Goal: Information Seeking & Learning: Learn about a topic

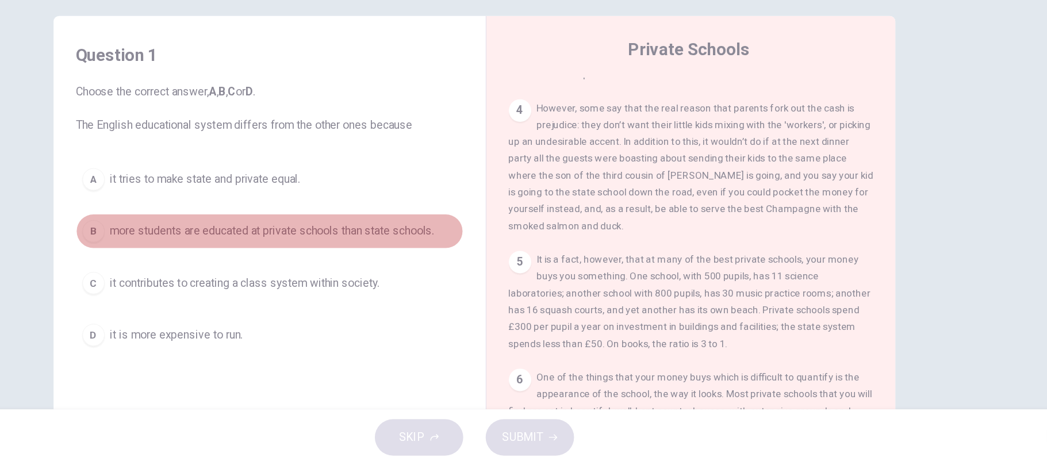
click at [209, 268] on div "B" at bounding box center [211, 273] width 18 height 18
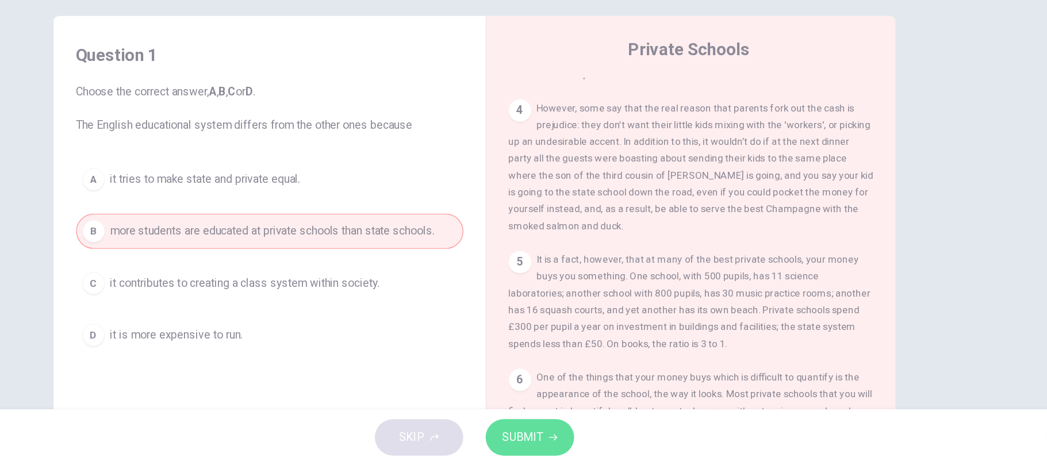
click at [555, 436] on span "SUBMIT" at bounding box center [563, 442] width 33 height 16
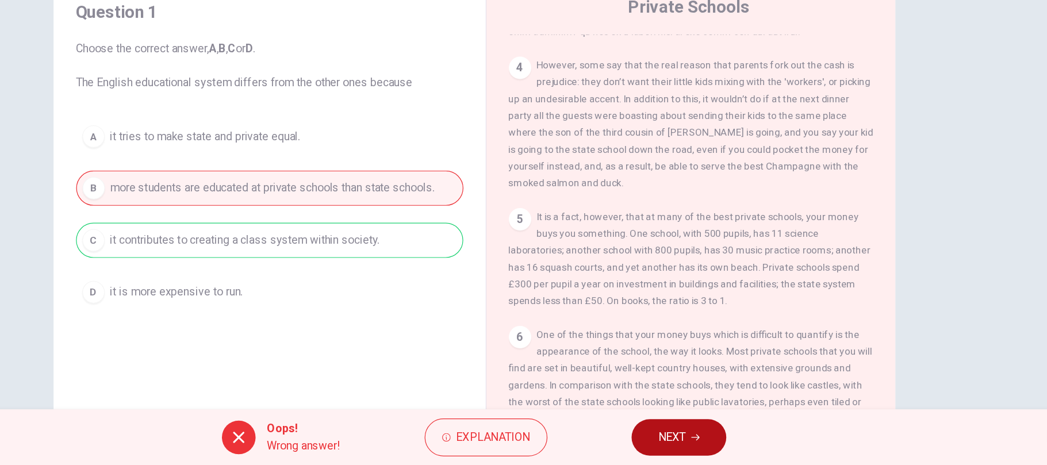
scroll to position [36, 0]
click at [570, 437] on button "Explanation" at bounding box center [533, 442] width 101 height 31
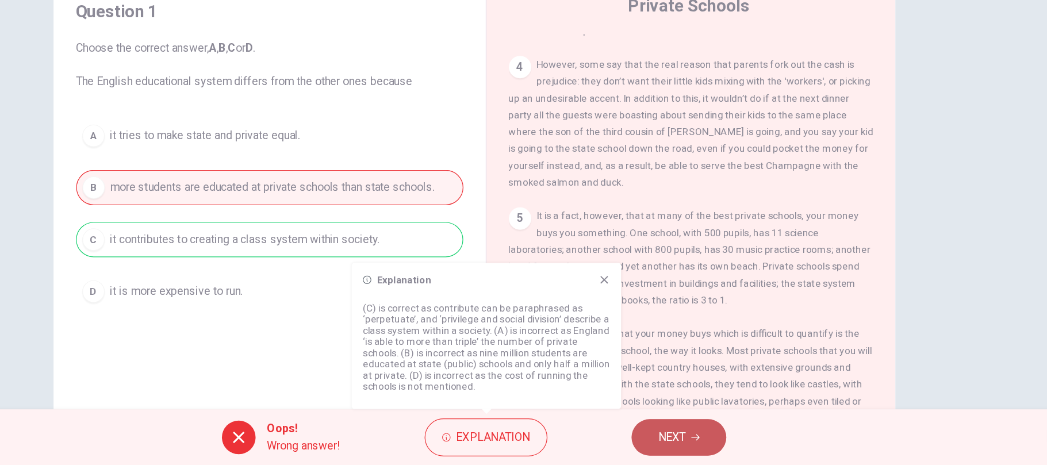
click at [723, 432] on button "NEXT" at bounding box center [691, 442] width 78 height 30
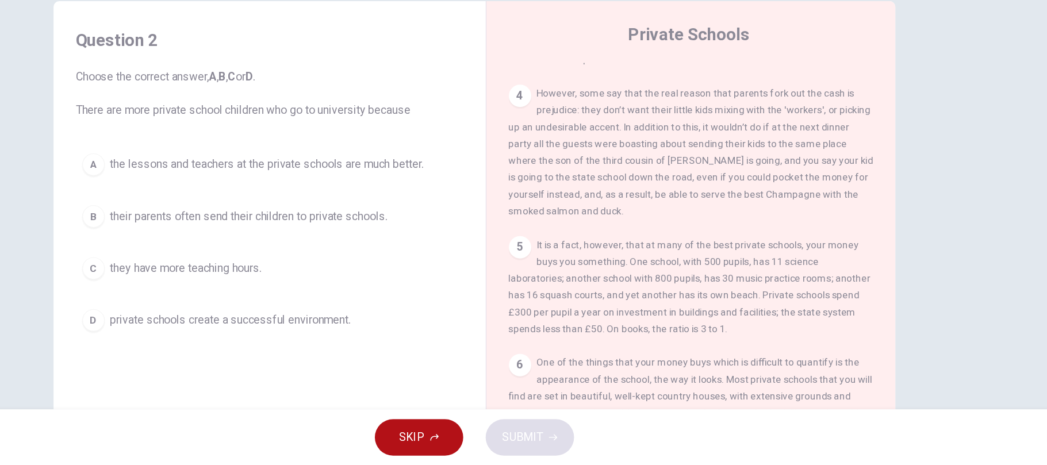
scroll to position [11, 0]
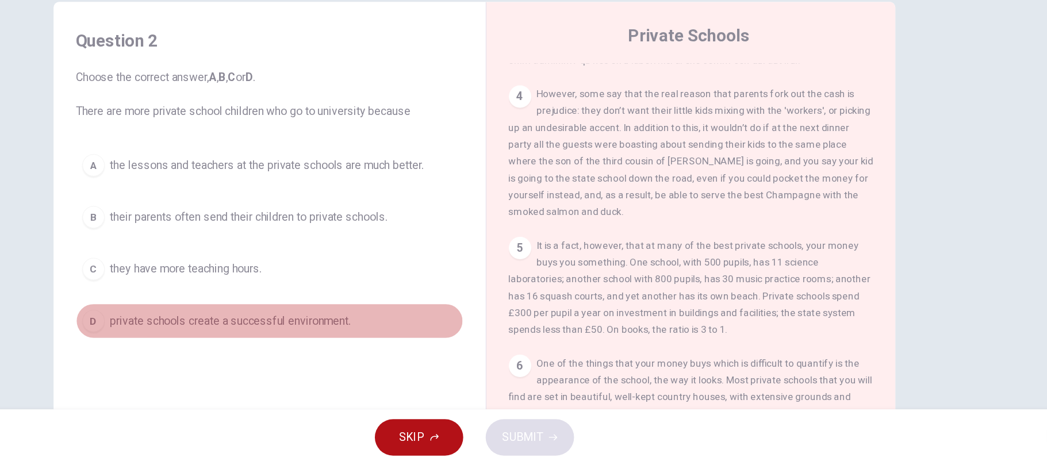
click at [211, 348] on div "D" at bounding box center [211, 346] width 18 height 18
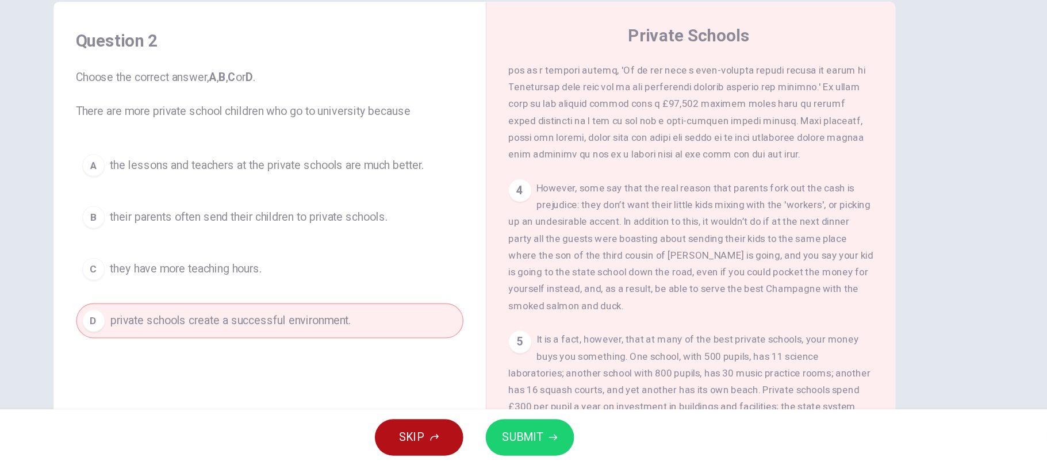
click at [777, 214] on span at bounding box center [699, 127] width 294 height 175
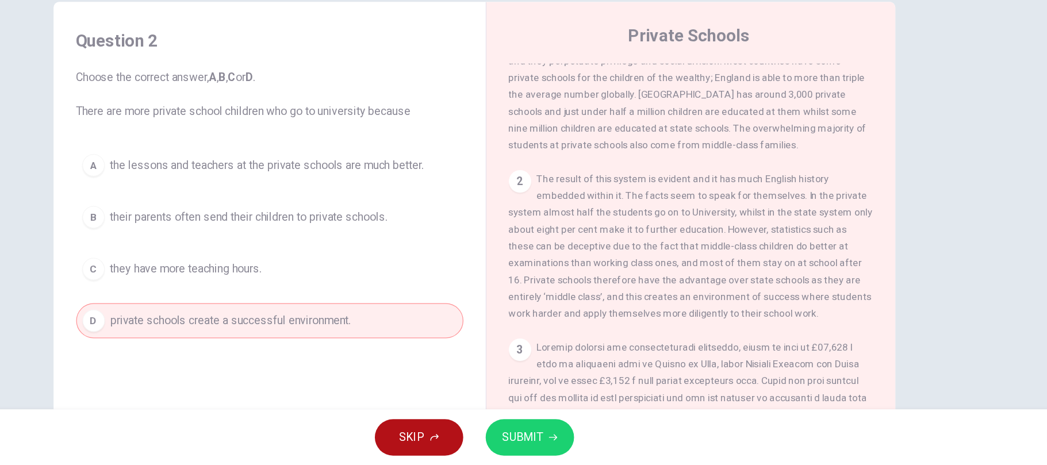
scroll to position [309, 0]
click at [556, 446] on span "SUBMIT" at bounding box center [563, 442] width 33 height 16
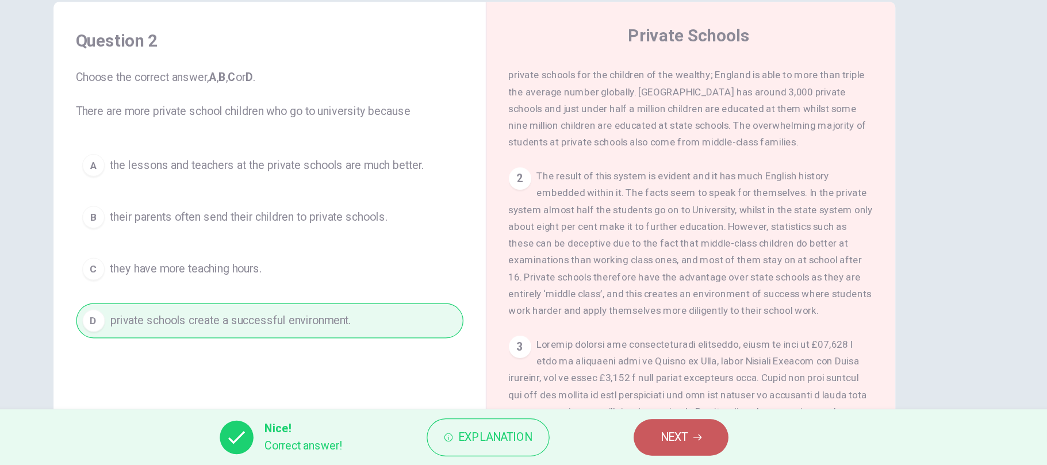
click at [701, 436] on button "NEXT" at bounding box center [693, 442] width 78 height 30
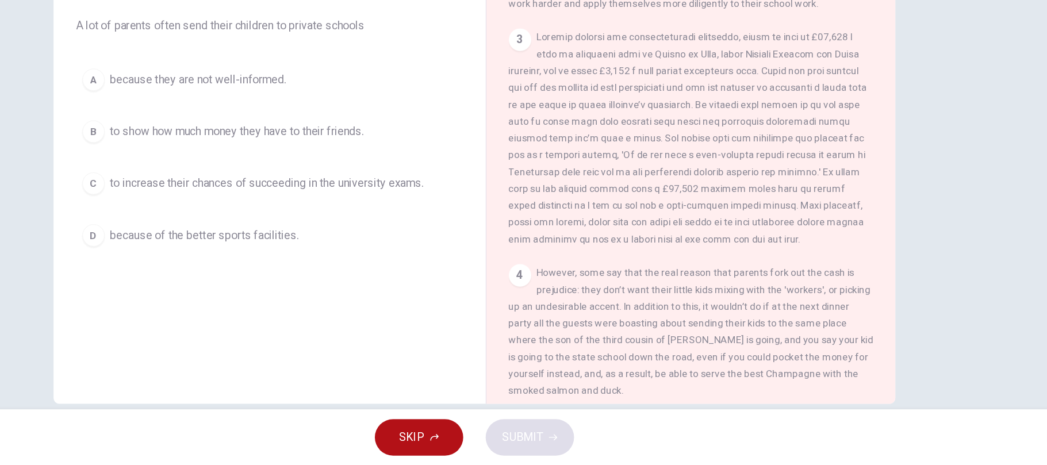
scroll to position [47, 0]
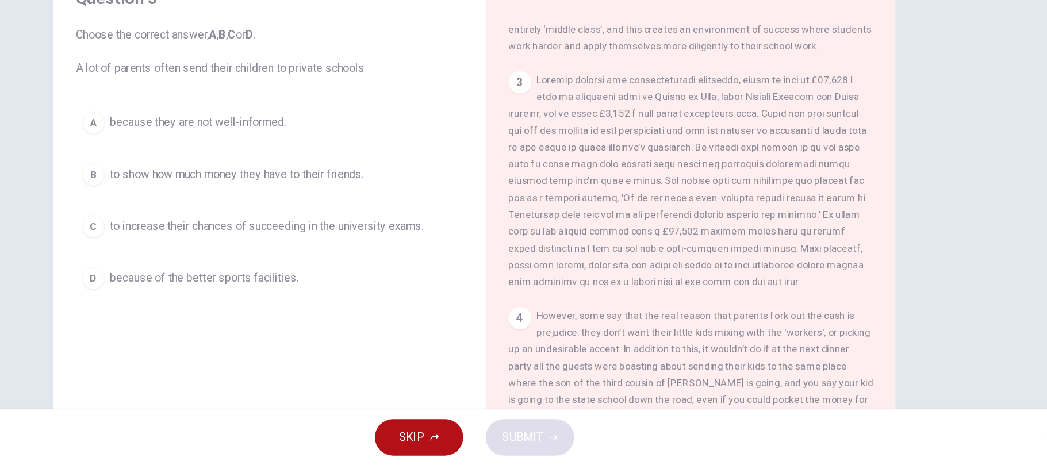
click at [215, 271] on div "C" at bounding box center [211, 269] width 18 height 18
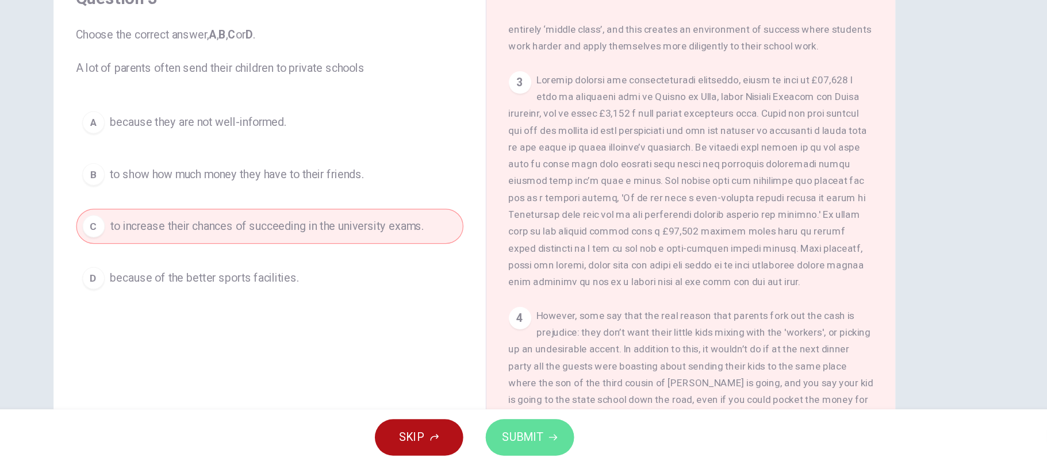
click at [581, 447] on button "SUBMIT" at bounding box center [569, 442] width 72 height 30
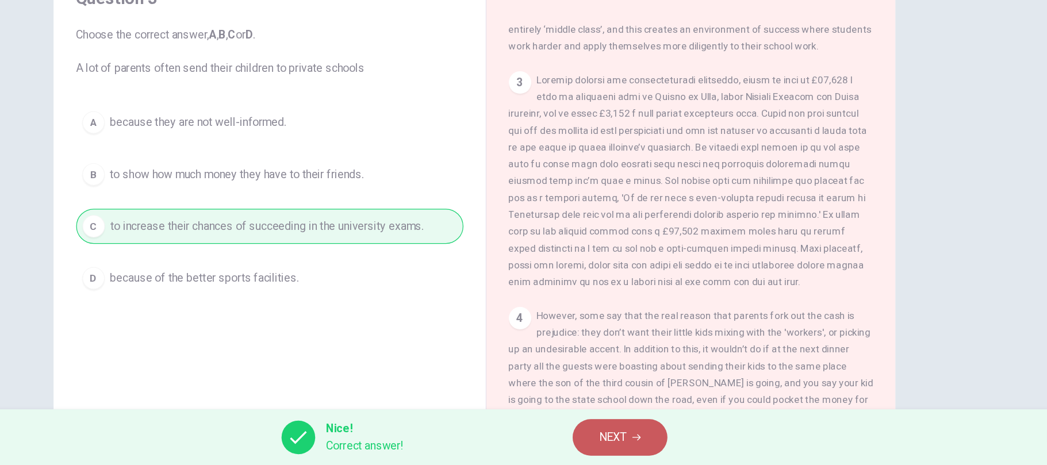
click at [653, 454] on button "NEXT" at bounding box center [643, 442] width 78 height 30
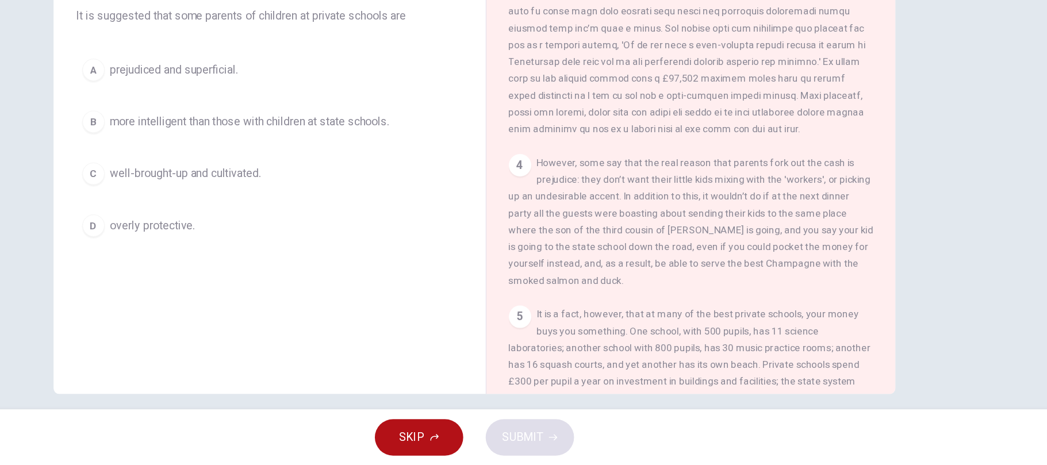
scroll to position [89, 0]
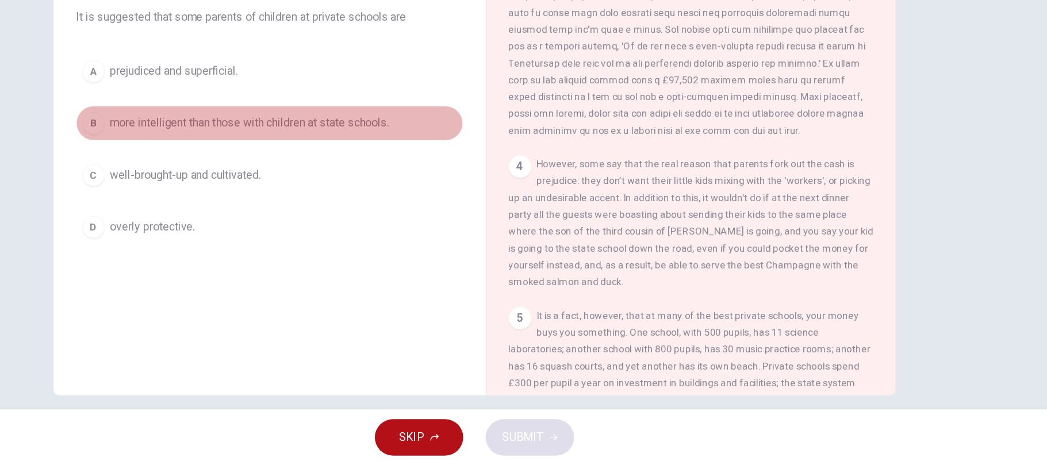
click at [363, 191] on span "more intelligent than those with children at state schools." at bounding box center [339, 185] width 229 height 14
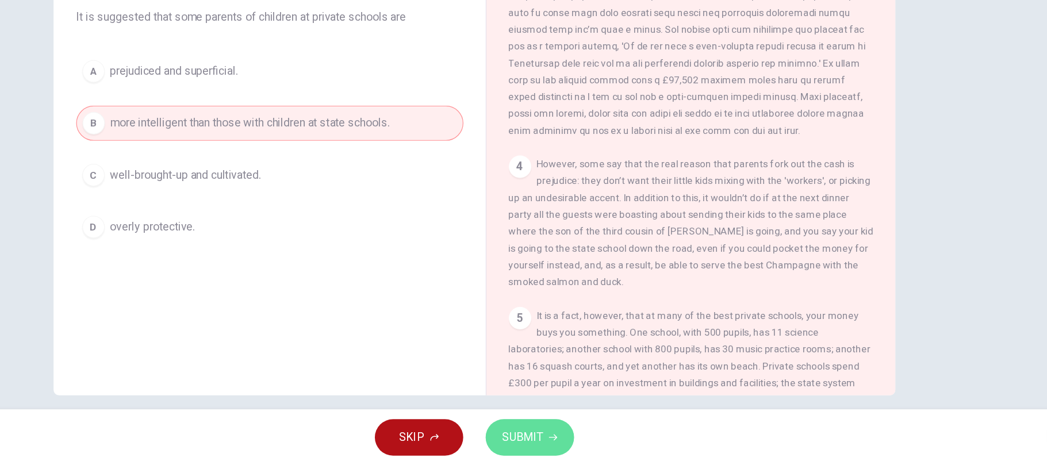
click at [575, 444] on span "SUBMIT" at bounding box center [563, 442] width 33 height 16
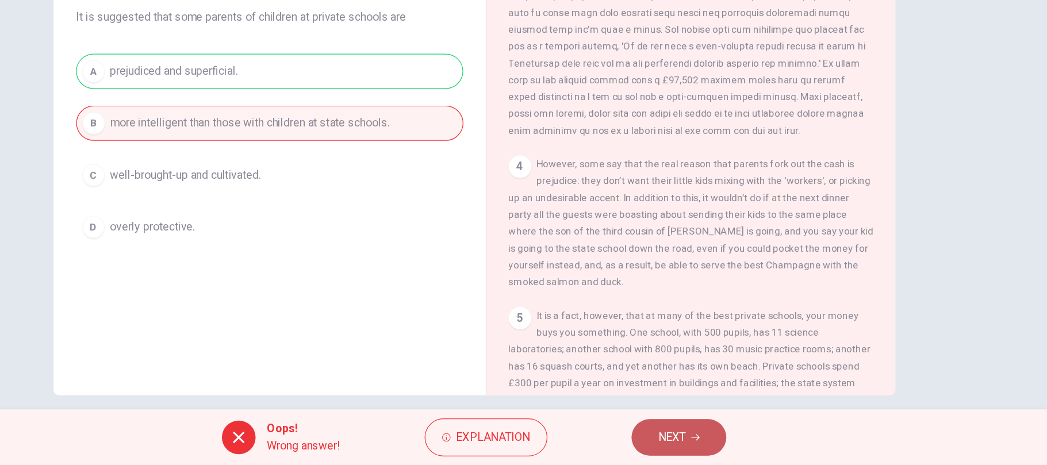
click at [707, 441] on icon "button" at bounding box center [704, 442] width 7 height 5
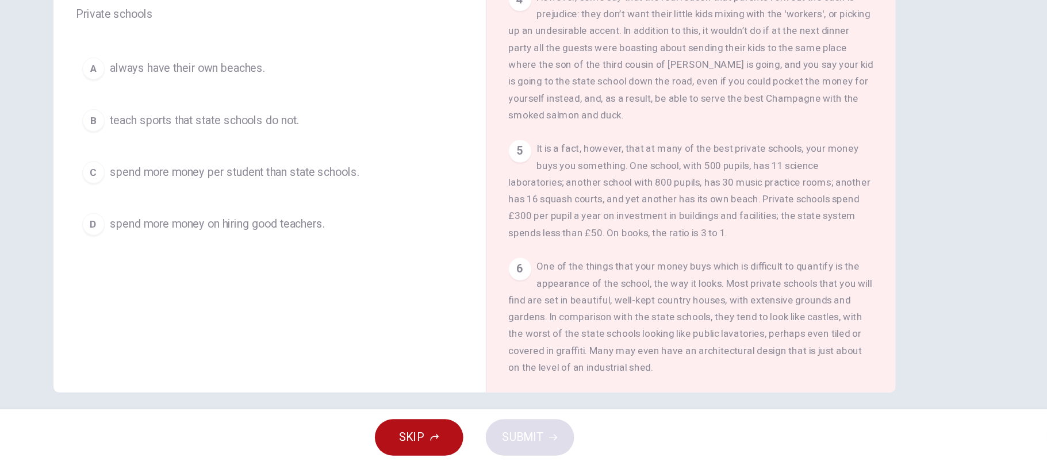
scroll to position [90, 0]
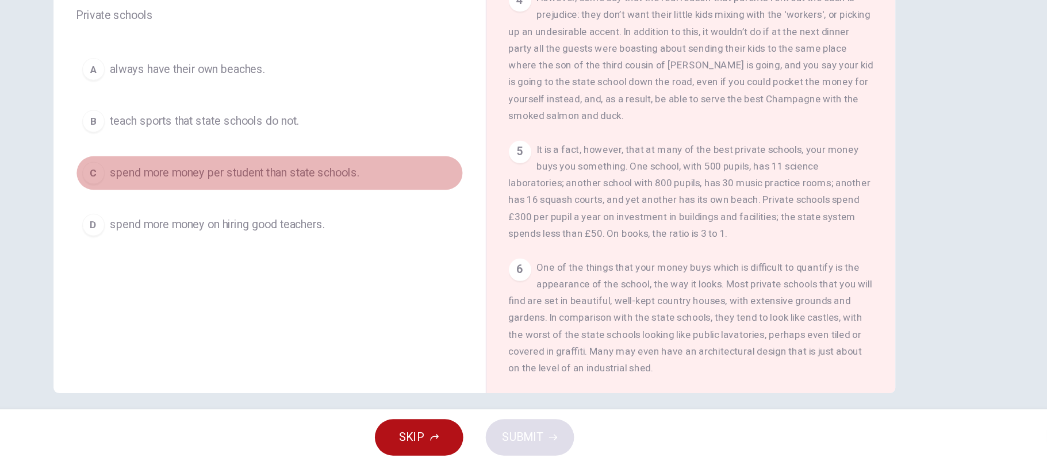
click at [366, 226] on span "spend more money per student than state schools." at bounding box center [327, 225] width 204 height 14
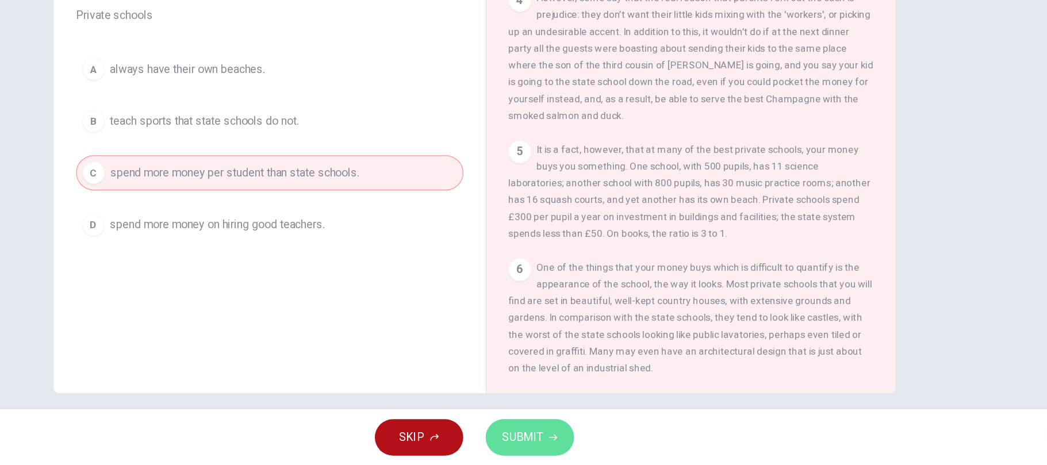
click at [566, 443] on span "SUBMIT" at bounding box center [563, 442] width 33 height 16
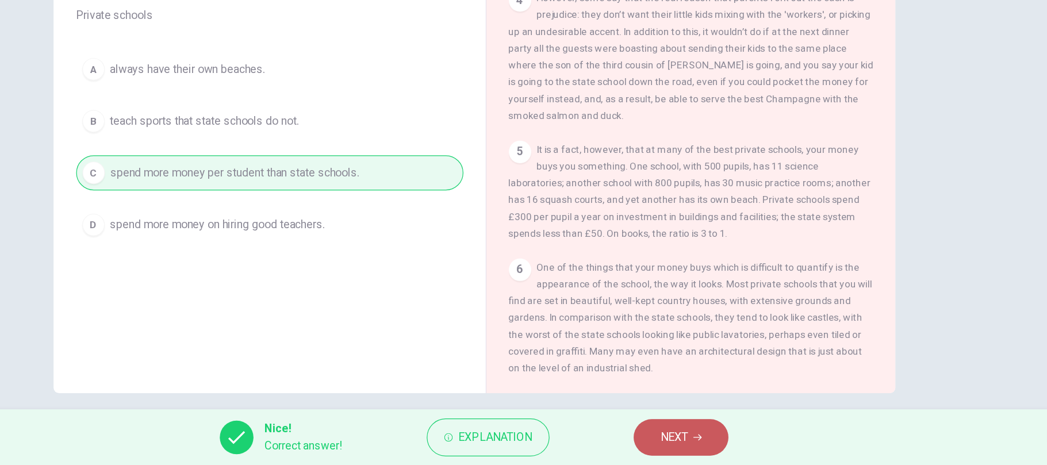
click at [692, 435] on span "NEXT" at bounding box center [687, 442] width 22 height 16
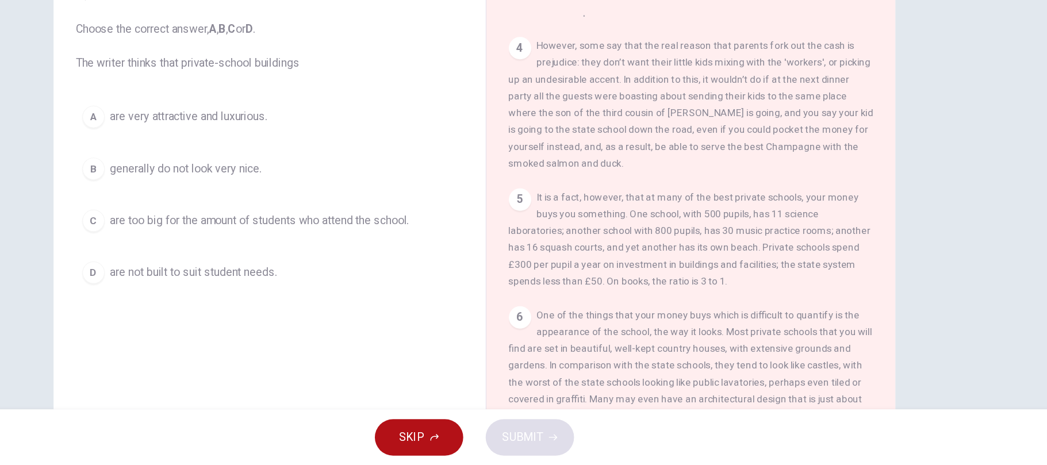
scroll to position [46, 0]
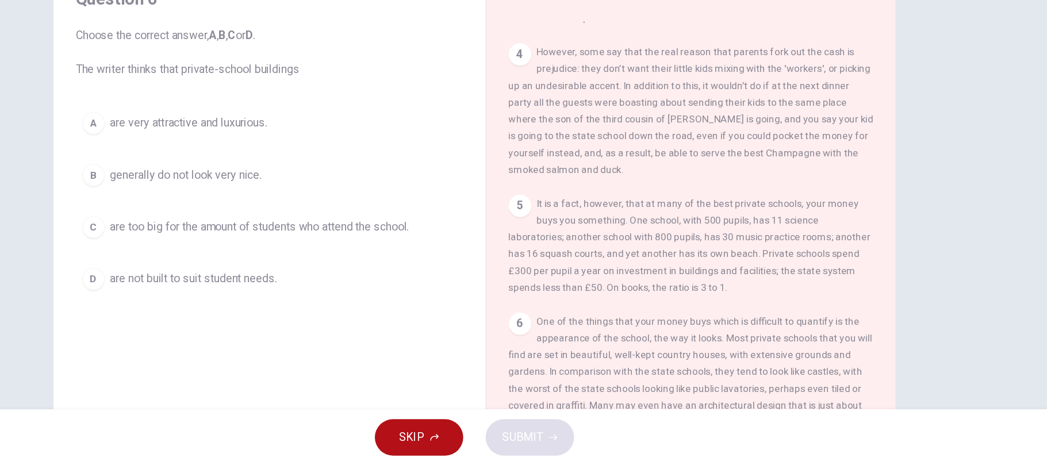
click at [207, 186] on div "A" at bounding box center [211, 184] width 18 height 18
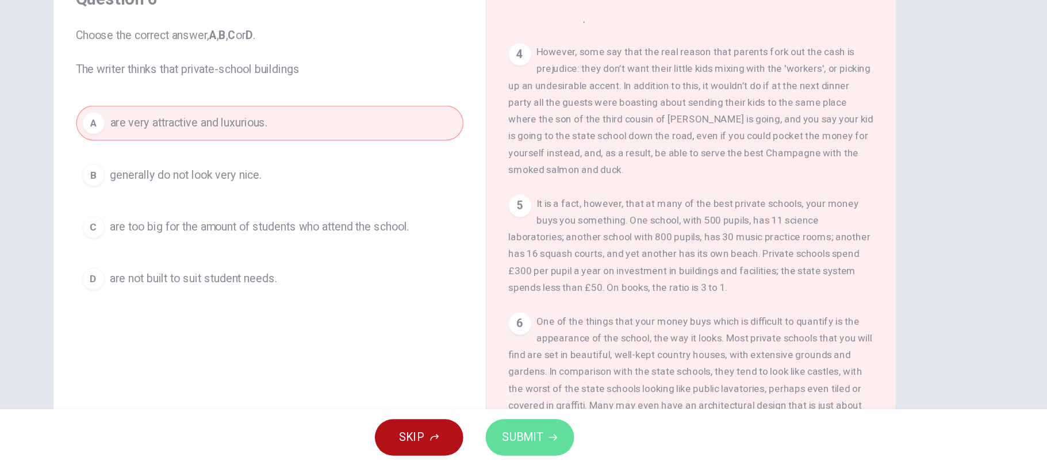
click at [565, 437] on span "SUBMIT" at bounding box center [563, 442] width 33 height 16
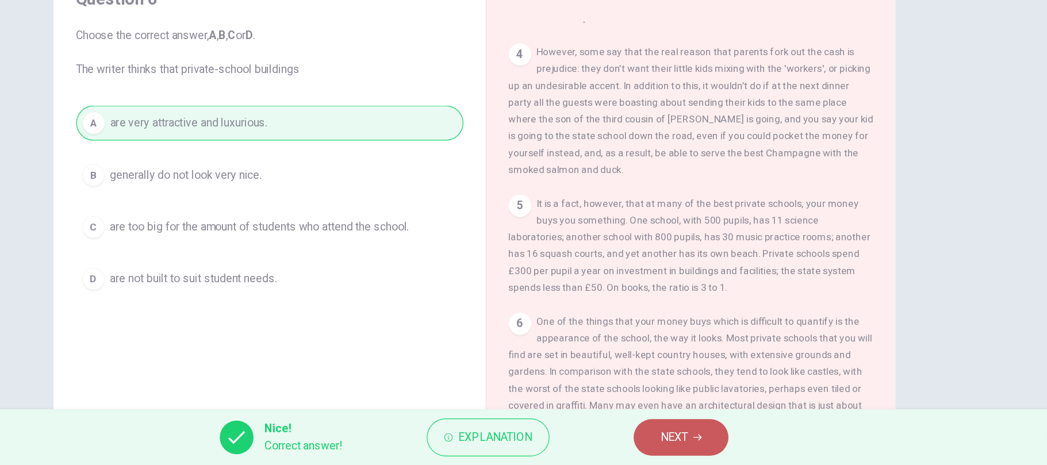
click at [688, 446] on span "NEXT" at bounding box center [687, 442] width 22 height 16
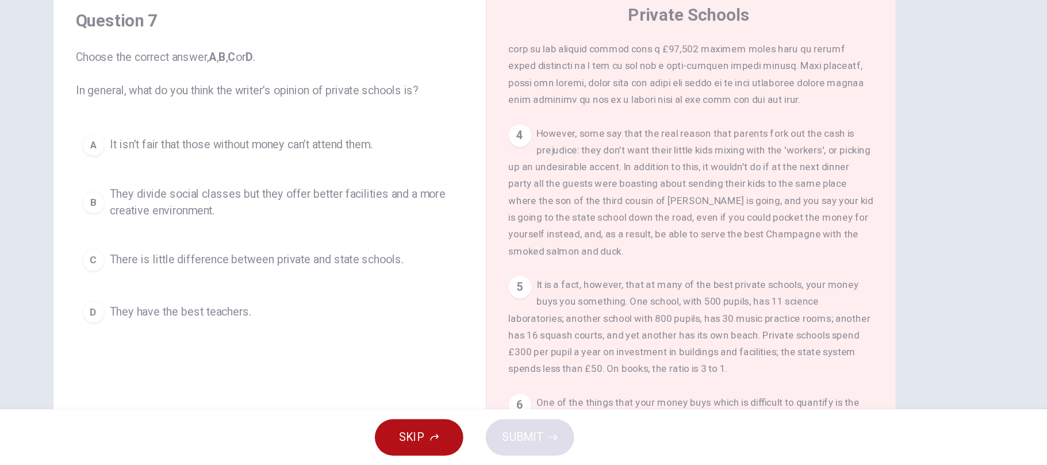
scroll to position [762, 0]
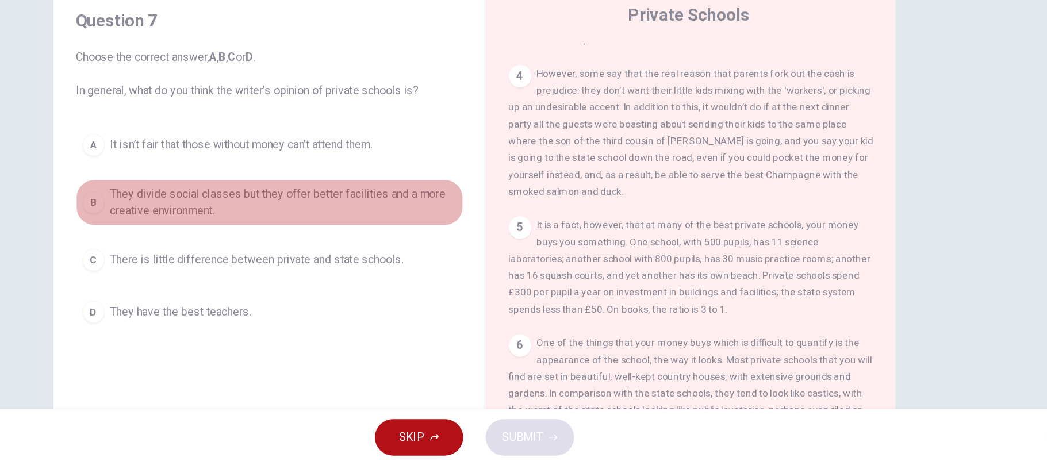
click at [215, 243] on button "B They divide social classes but they offer better facilities and a more creati…" at bounding box center [355, 250] width 317 height 38
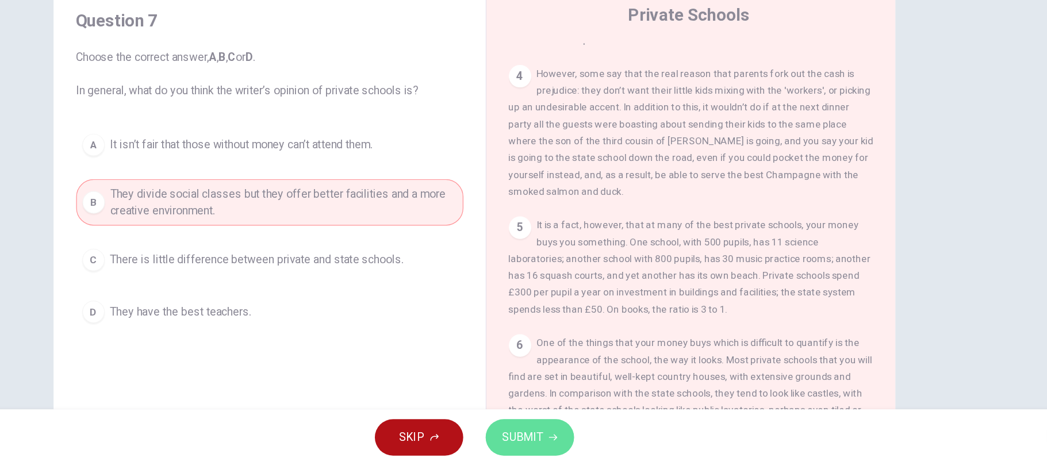
click at [596, 451] on button "SUBMIT" at bounding box center [569, 442] width 72 height 30
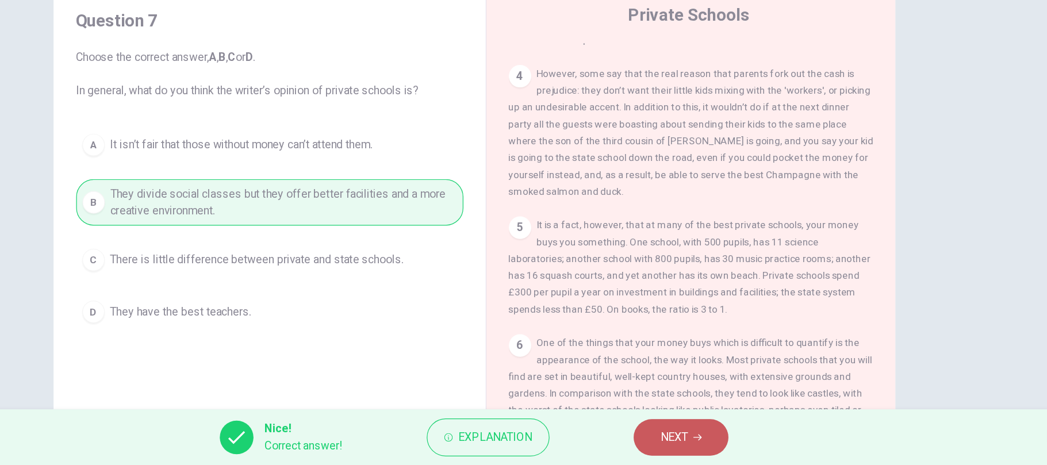
click at [685, 441] on span "NEXT" at bounding box center [687, 442] width 22 height 16
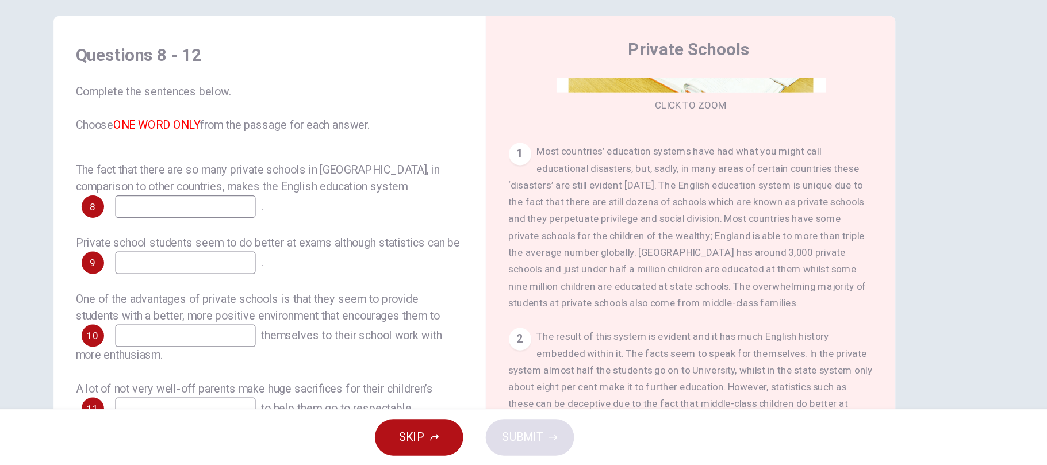
scroll to position [0, 0]
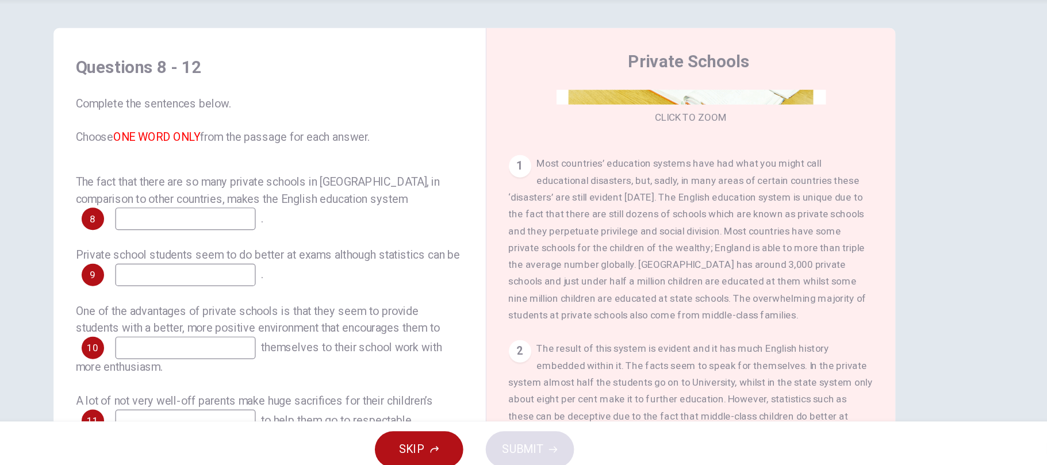
click at [264, 250] on input at bounding box center [286, 253] width 115 height 18
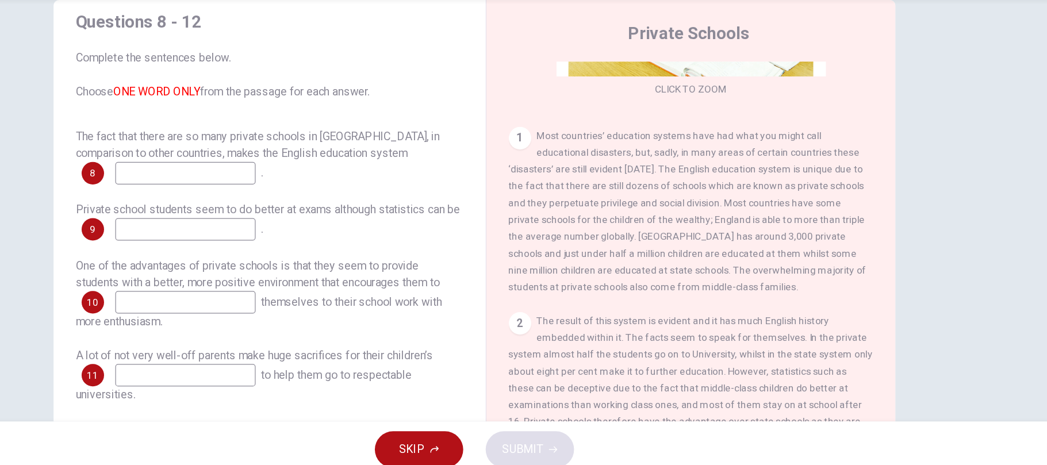
scroll to position [99, 0]
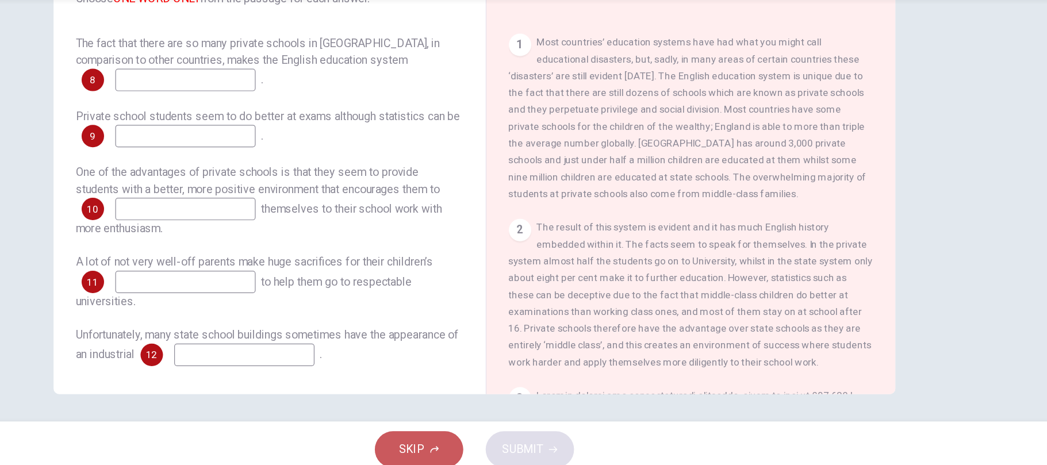
click at [467, 440] on span "SKIP" at bounding box center [472, 442] width 21 height 16
click at [463, 187] on div "Private school students seem to do better at exams although statistics can be 9…" at bounding box center [355, 178] width 317 height 32
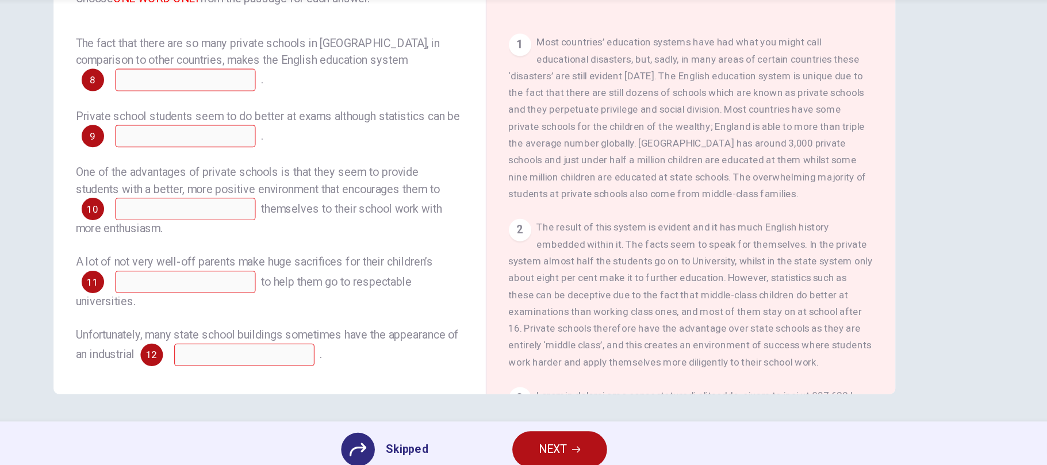
scroll to position [99, 0]
click at [577, 437] on span "NEXT" at bounding box center [588, 442] width 22 height 16
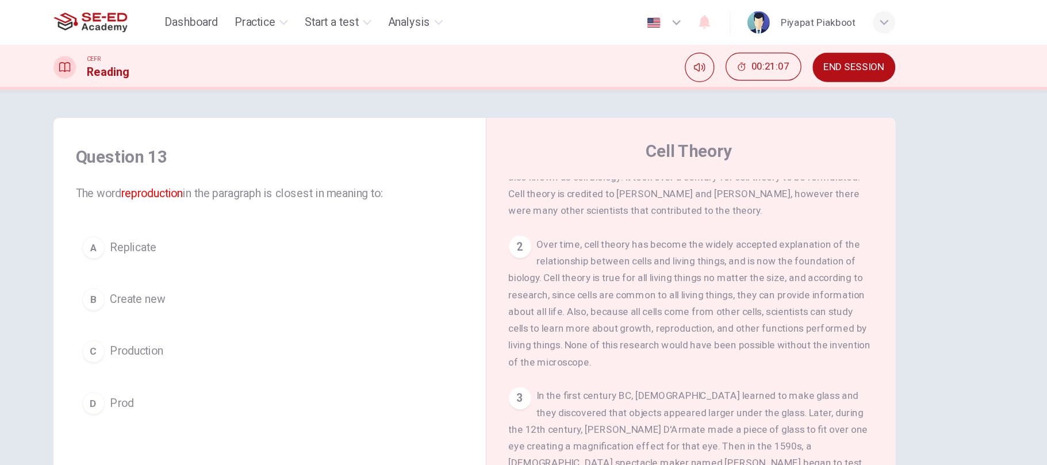
scroll to position [0, 0]
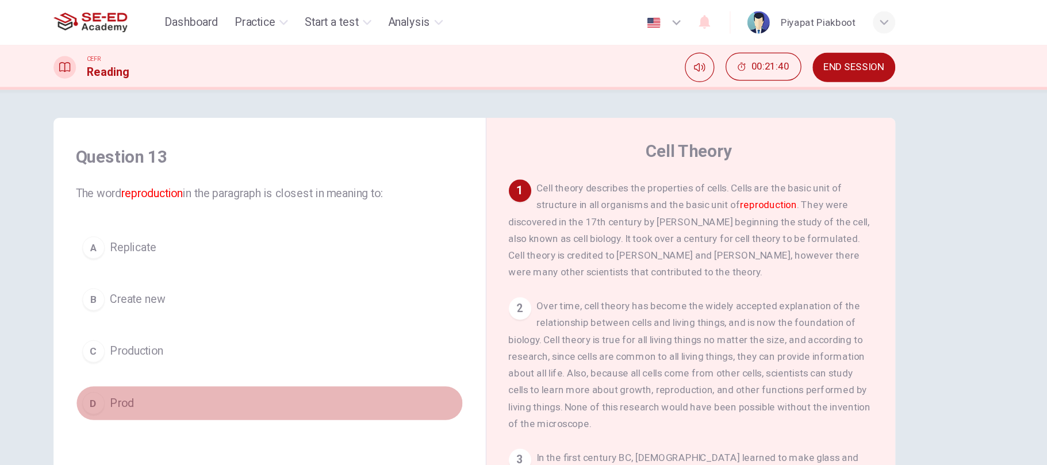
click at [216, 331] on div "D" at bounding box center [211, 330] width 18 height 18
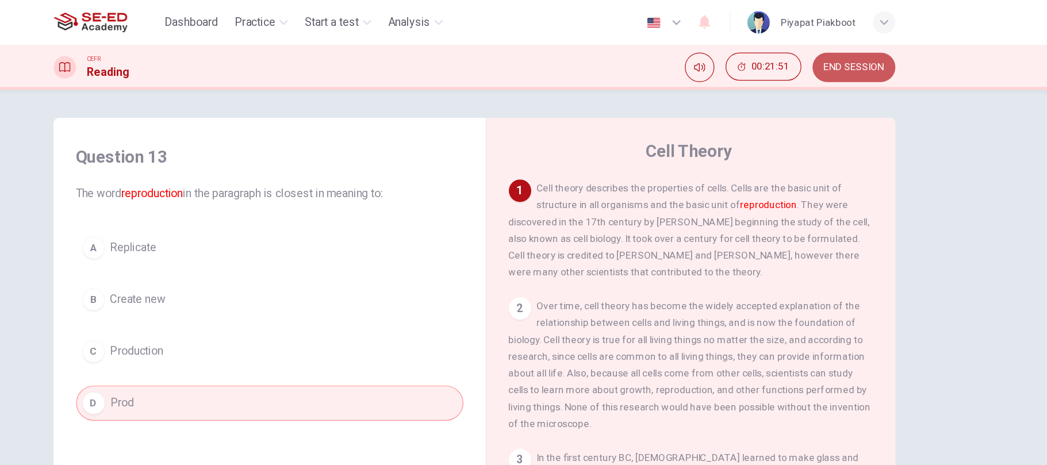
click at [859, 51] on span "END SESSION" at bounding box center [834, 55] width 49 height 9
